Goal: Find contact information: Find contact information

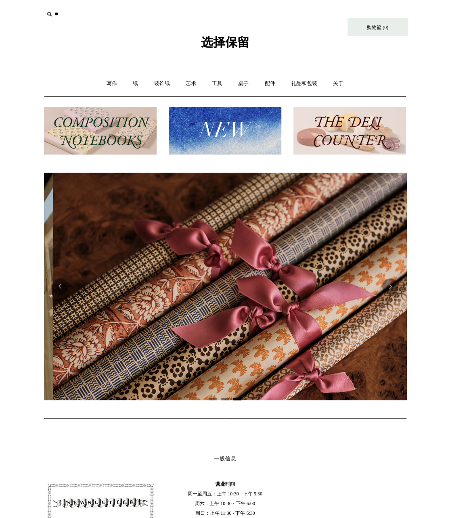
scroll to position [0, 725]
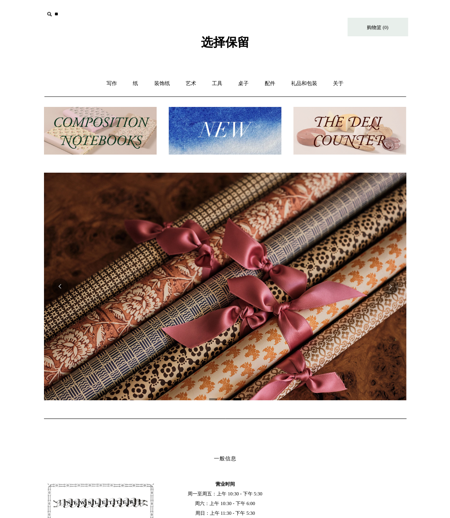
click at [53, 16] on input "text" at bounding box center [93, 14] width 99 height 15
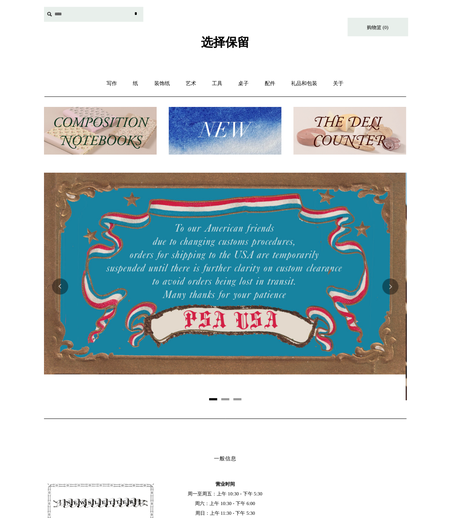
scroll to position [0, 0]
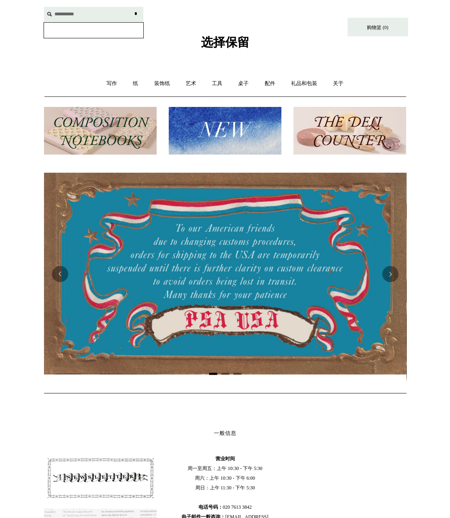
type input "**********"
click at [132, 7] on input "*" at bounding box center [136, 14] width 8 height 14
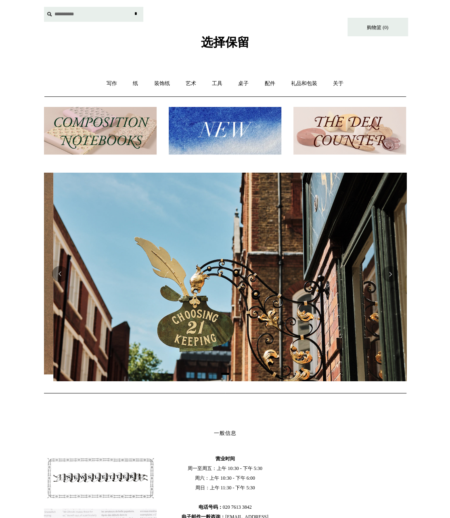
scroll to position [0, 362]
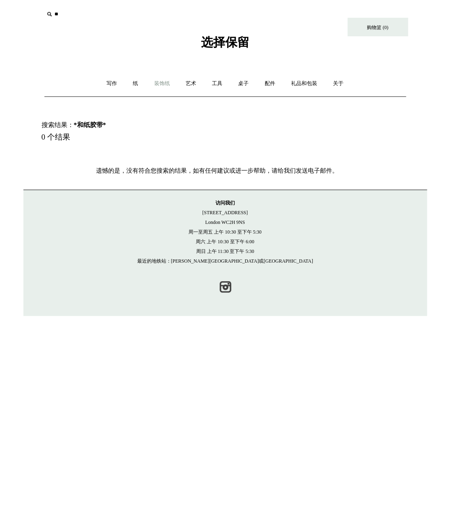
click at [165, 84] on font "装饰纸" at bounding box center [162, 83] width 16 height 6
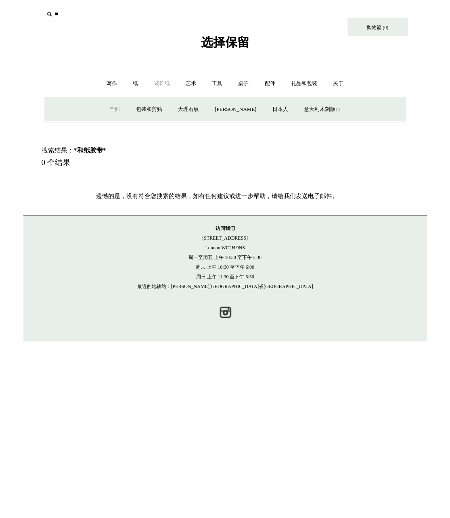
click at [120, 112] on font "全部" at bounding box center [114, 109] width 10 height 6
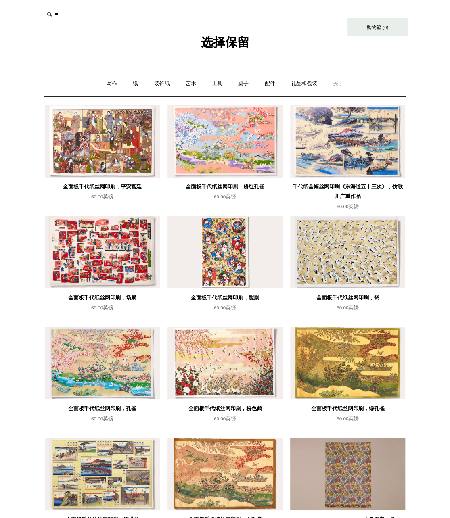
click at [336, 82] on font "关于" at bounding box center [338, 83] width 10 height 6
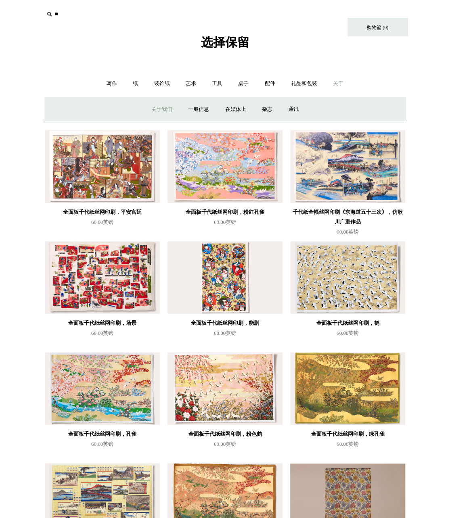
click at [157, 111] on font "关于我们" at bounding box center [161, 109] width 21 height 6
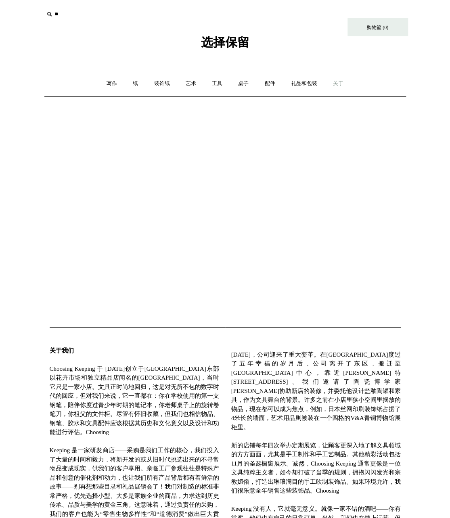
click at [335, 87] on link "关于 +" at bounding box center [338, 83] width 25 height 21
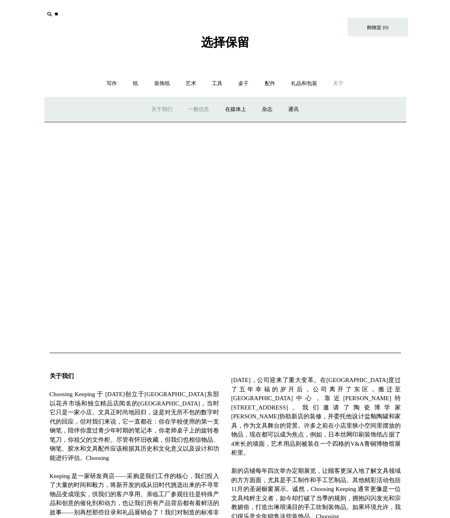
click at [197, 112] on link "一般信息" at bounding box center [199, 109] width 36 height 21
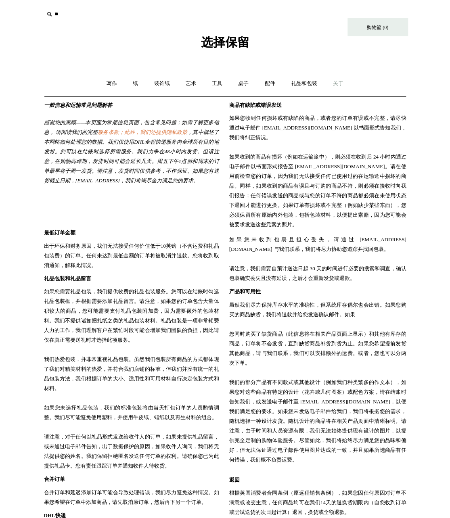
drag, startPoint x: 120, startPoint y: 180, endPoint x: 190, endPoint y: 182, distance: 69.4
click at [190, 182] on font "如果您有送货截止日期，[EMAIL_ADDRESS]，我们将竭尽全力满足您的要求。" at bounding box center [131, 176] width 175 height 16
copy font "[EMAIL_ADDRESS][DOMAIN_NAME]"
click at [337, 84] on font "关于" at bounding box center [338, 83] width 10 height 6
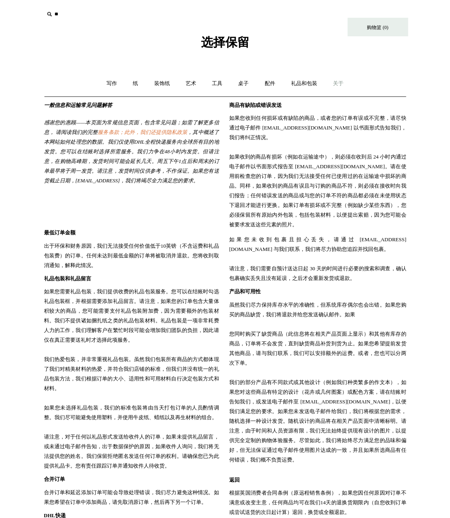
click at [335, 84] on font "关于" at bounding box center [338, 83] width 10 height 6
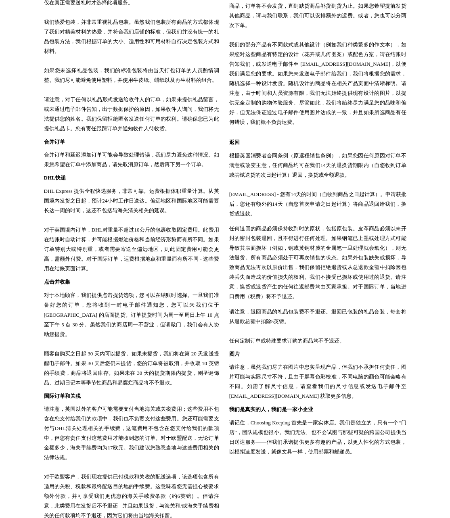
scroll to position [505, 0]
